Goal: Transaction & Acquisition: Purchase product/service

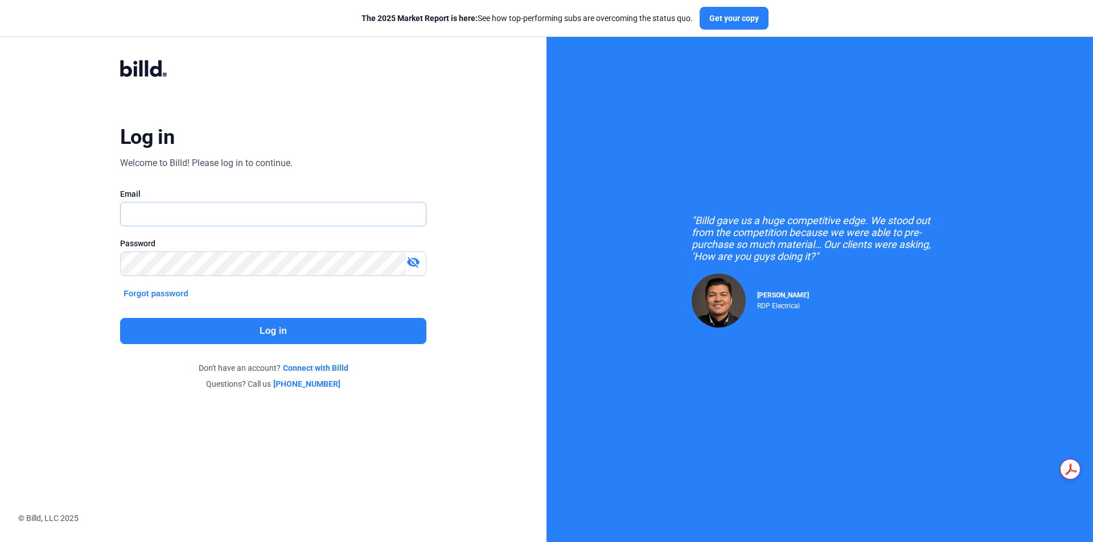
click at [220, 205] on input "text" at bounding box center [273, 214] width 305 height 23
type input "[PERSON_NAME][EMAIL_ADDRESS][DOMAIN_NAME]"
drag, startPoint x: 418, startPoint y: 261, endPoint x: 408, endPoint y: 271, distance: 14.5
click at [417, 261] on mat-icon "visibility_off" at bounding box center [413, 263] width 14 height 14
click at [362, 333] on button "Log in" at bounding box center [273, 331] width 306 height 26
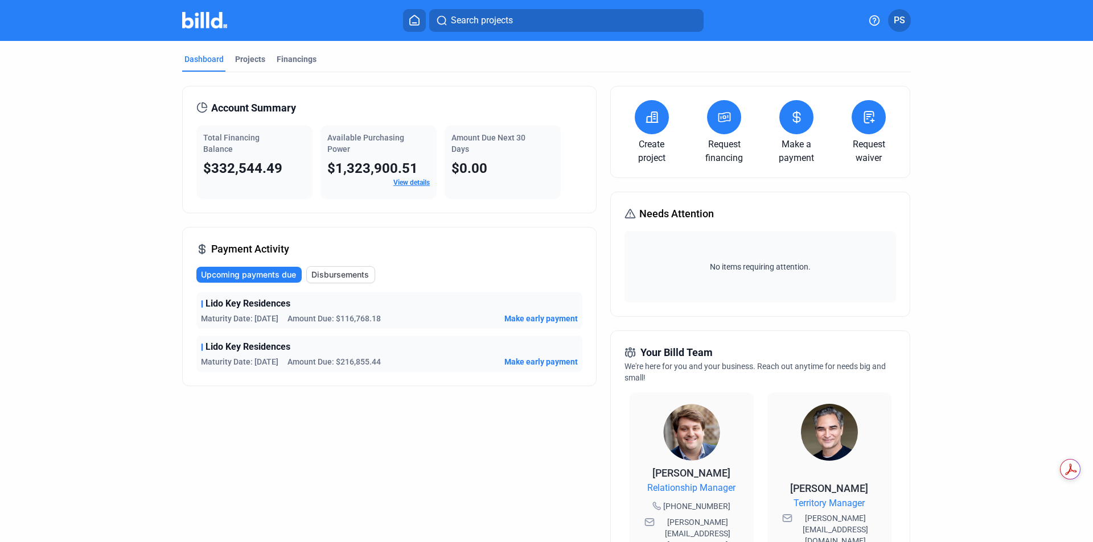
click at [789, 117] on icon at bounding box center [796, 117] width 14 height 14
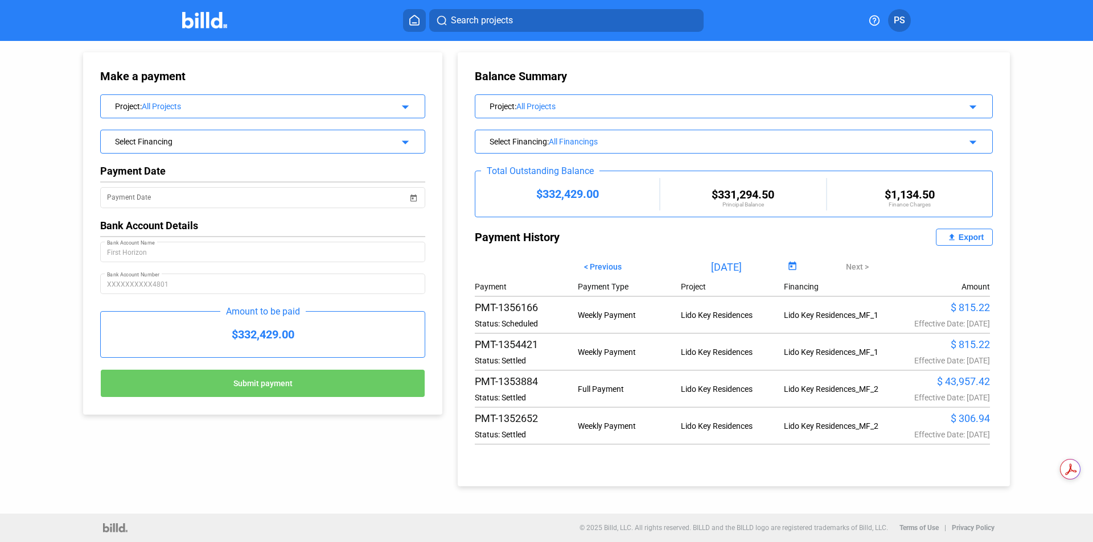
click at [969, 108] on mat-icon "arrow_drop_down" at bounding box center [971, 105] width 14 height 14
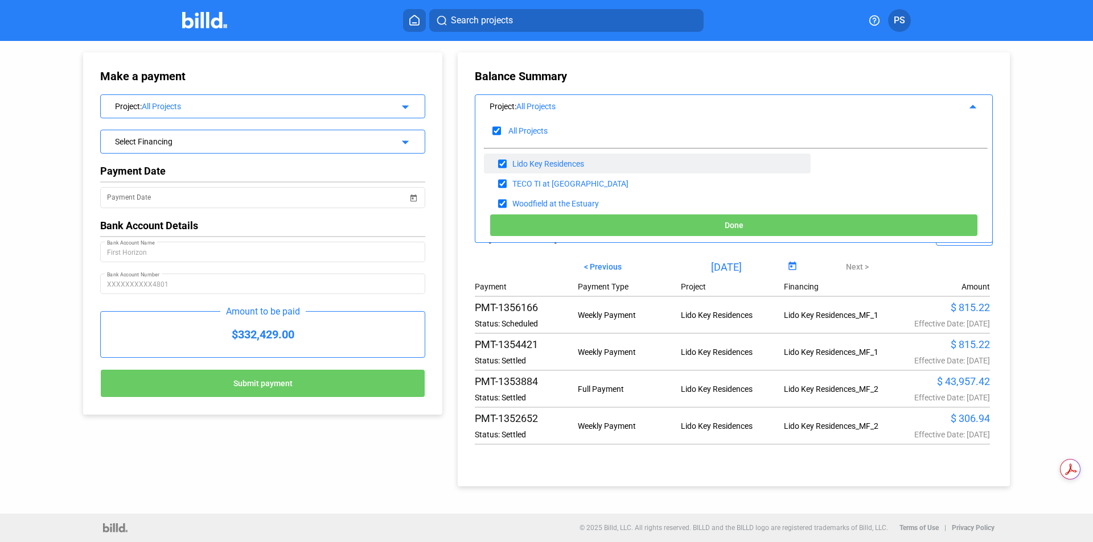
click at [596, 167] on div "Lido Key Residences" at bounding box center [647, 164] width 327 height 20
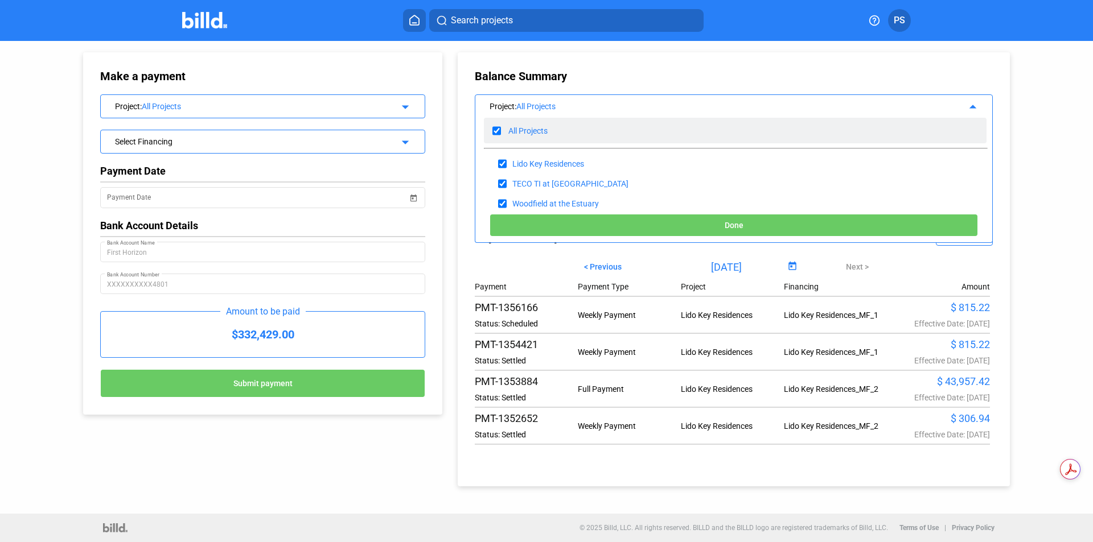
drag, startPoint x: 493, startPoint y: 127, endPoint x: 496, endPoint y: 132, distance: 5.9
click at [493, 127] on input "checkbox" at bounding box center [496, 130] width 9 height 17
checkbox input "false"
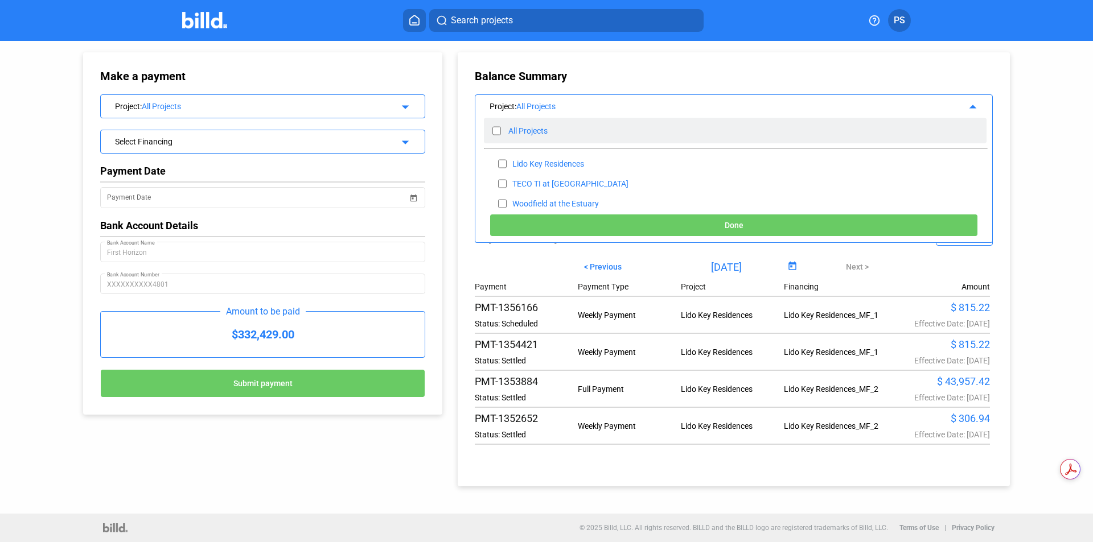
checkbox input "false"
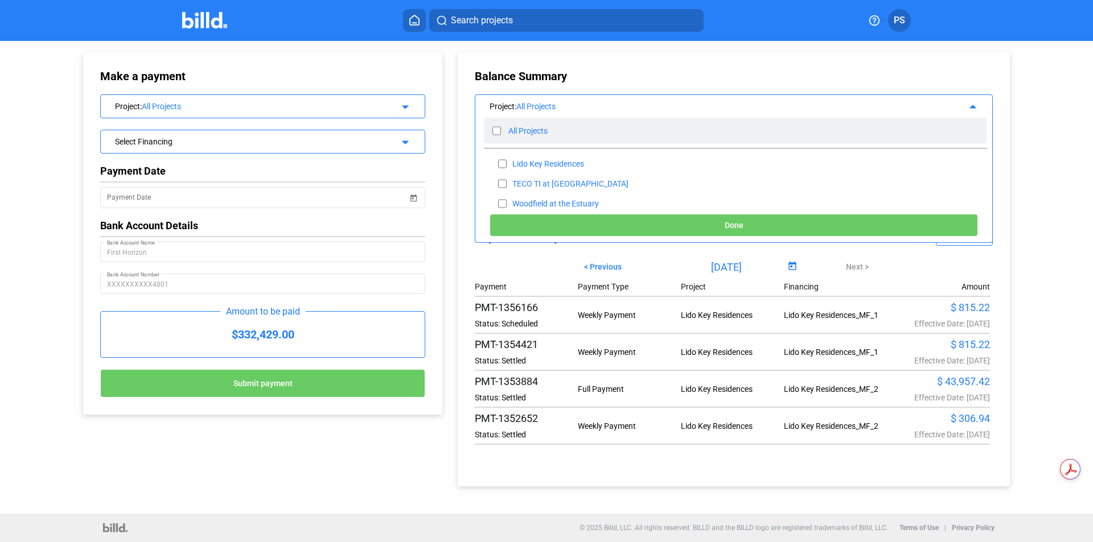
checkbox input "false"
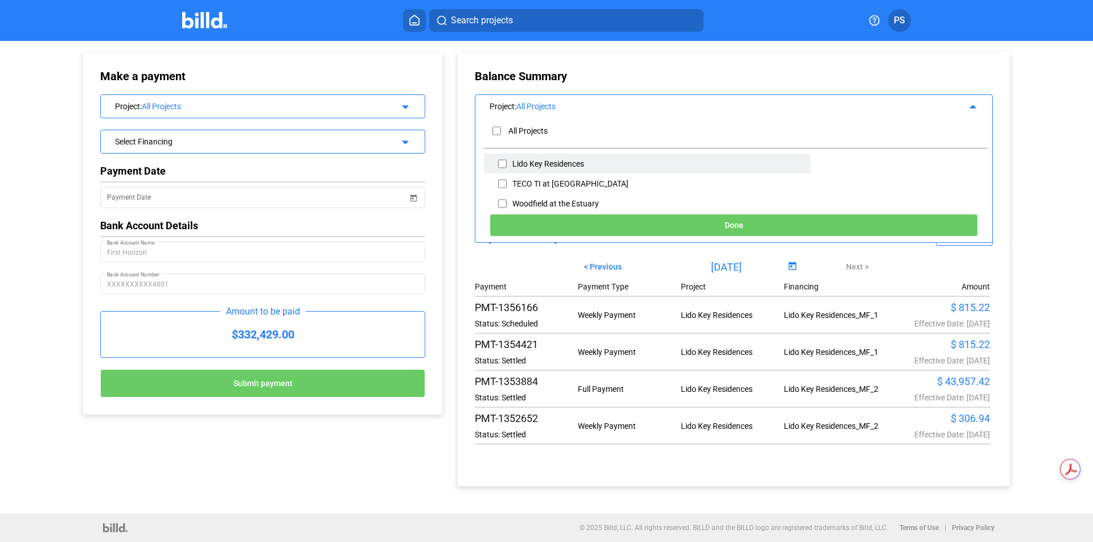
click at [510, 162] on div "Lido Key Residences" at bounding box center [647, 164] width 327 height 20
click at [500, 163] on input "checkbox" at bounding box center [502, 163] width 9 height 17
checkbox input "true"
click at [727, 222] on span "Done" at bounding box center [734, 225] width 19 height 9
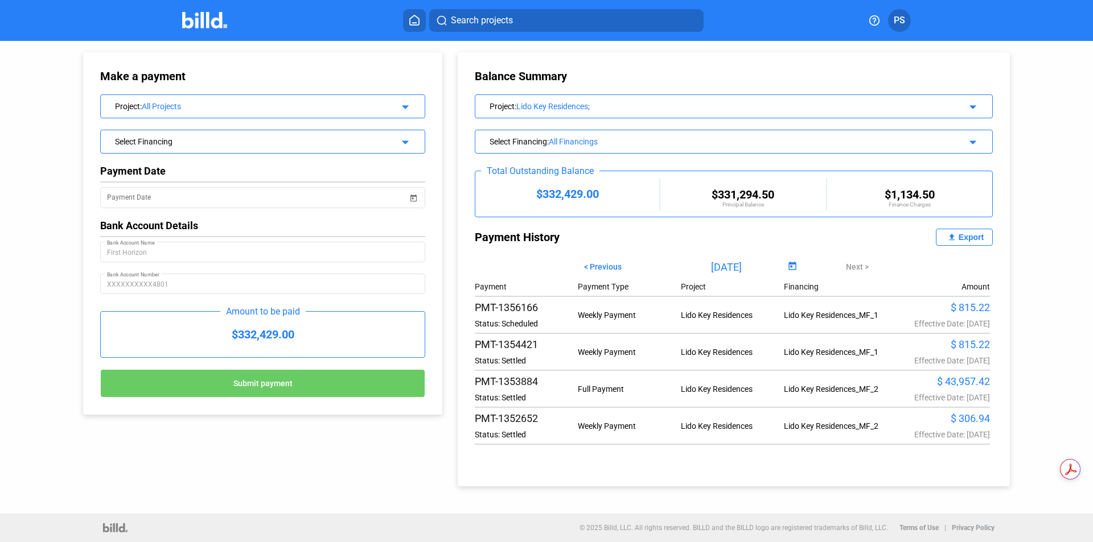
click at [970, 142] on mat-icon "arrow_drop_down" at bounding box center [971, 141] width 14 height 14
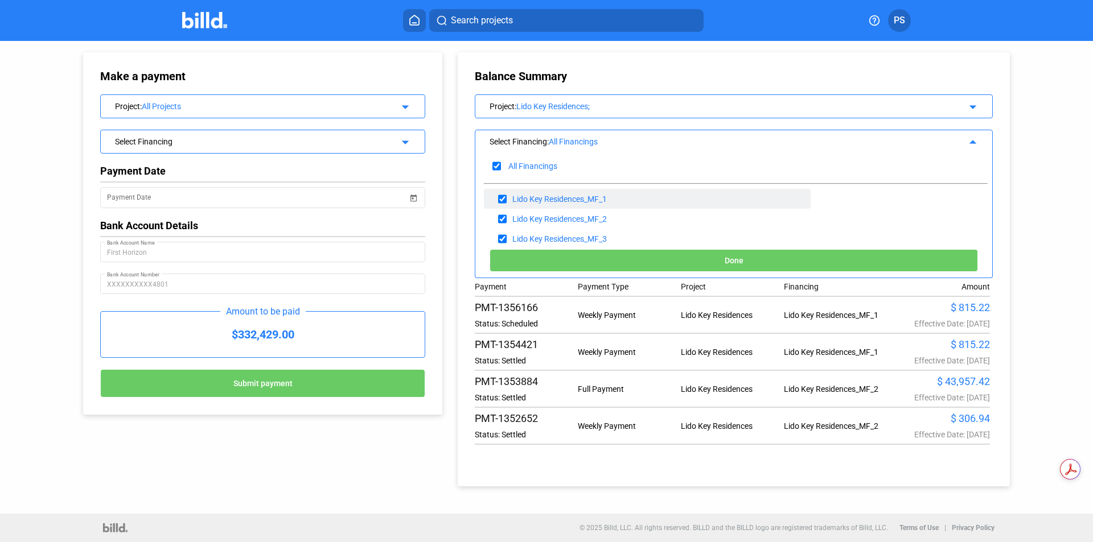
click at [501, 196] on input "checkbox" at bounding box center [502, 199] width 9 height 17
checkbox input "false"
click at [505, 218] on input "checkbox" at bounding box center [502, 219] width 9 height 17
checkbox input "false"
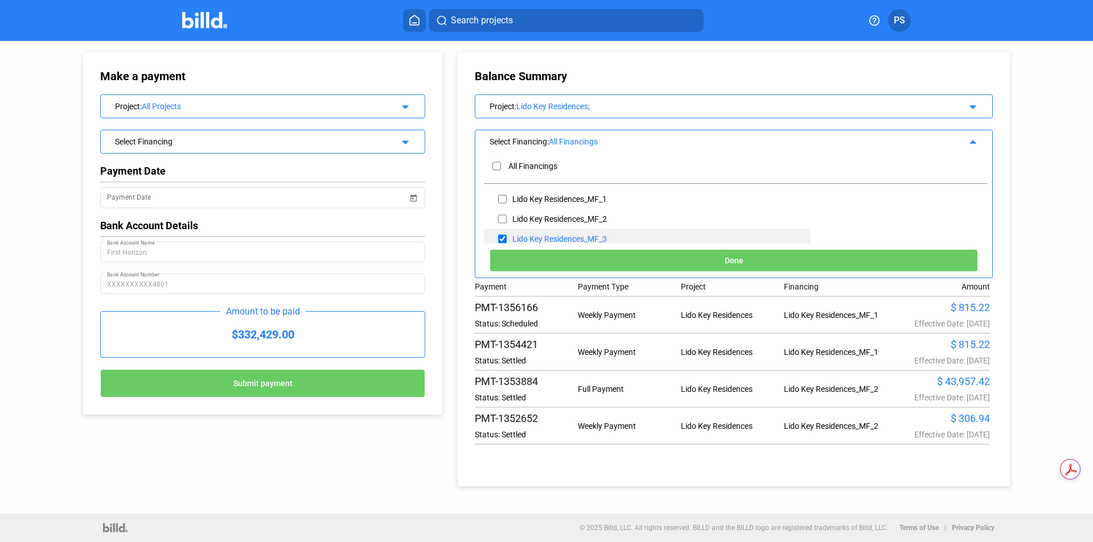
click at [499, 239] on input "checkbox" at bounding box center [502, 239] width 9 height 17
checkbox input "false"
click at [500, 200] on input "checkbox" at bounding box center [502, 199] width 9 height 17
checkbox input "true"
click at [703, 258] on button "Done" at bounding box center [733, 260] width 488 height 23
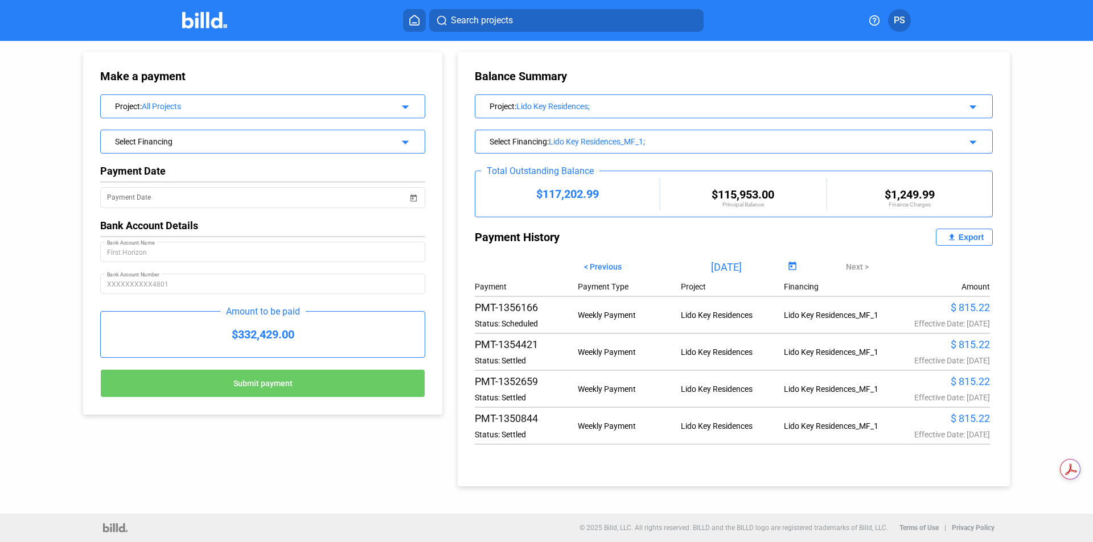
click at [897, 26] on span "PS" at bounding box center [899, 21] width 11 height 14
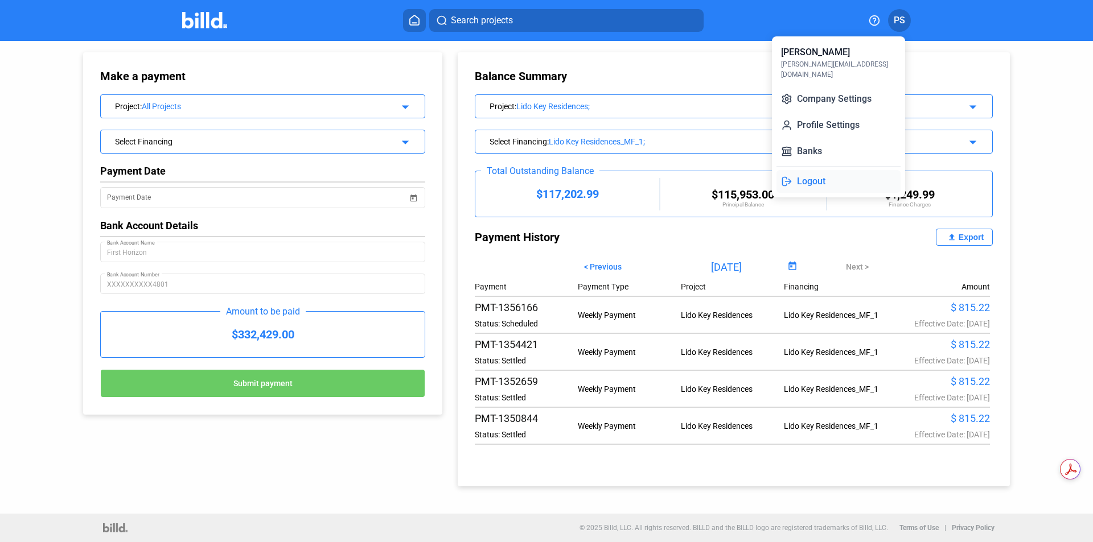
click at [816, 170] on button "Logout" at bounding box center [838, 181] width 124 height 23
